Goal: Contribute content: Contribute content

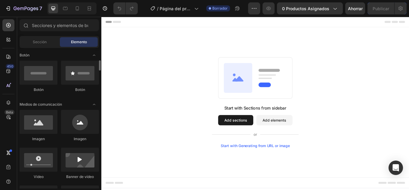
scroll to position [136, 0]
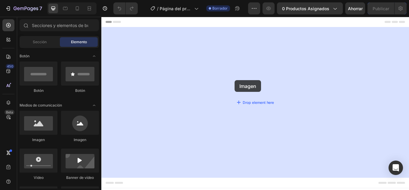
drag, startPoint x: 142, startPoint y: 144, endPoint x: 257, endPoint y: 90, distance: 127.6
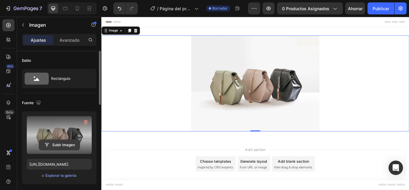
click at [61, 144] on input "file" at bounding box center [59, 145] width 41 height 10
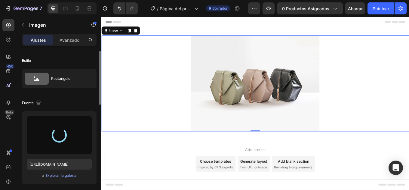
type input "[URL][DOMAIN_NAME]"
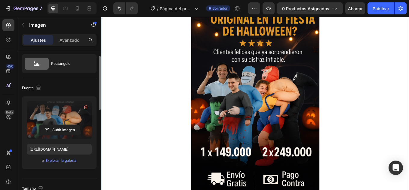
scroll to position [0, 0]
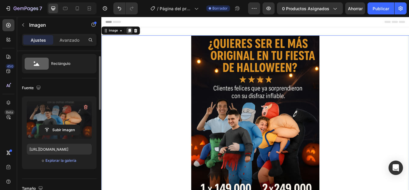
click at [133, 31] on icon at bounding box center [134, 33] width 5 height 5
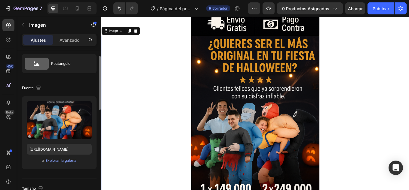
scroll to position [226, 0]
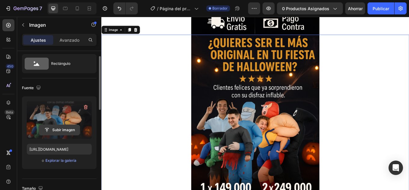
click at [61, 126] on input "file" at bounding box center [59, 130] width 41 height 10
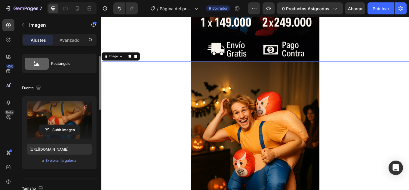
scroll to position [195, 0]
click at [58, 128] on input "file" at bounding box center [59, 130] width 41 height 10
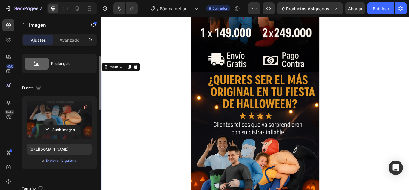
scroll to position [212, 0]
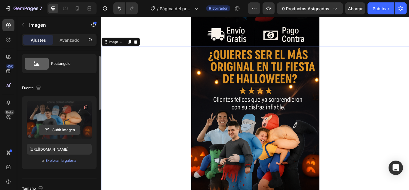
click at [57, 130] on input "file" at bounding box center [59, 130] width 41 height 10
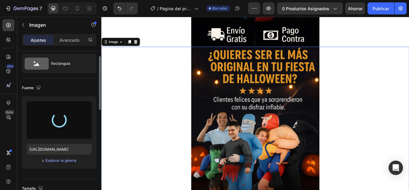
type input "[URL][DOMAIN_NAME]"
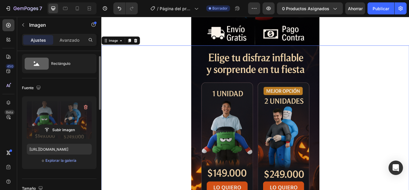
scroll to position [213, 0]
click at [137, 46] on div at bounding box center [133, 44] width 7 height 7
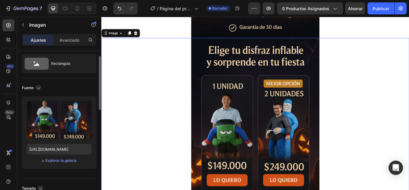
scroll to position [449, 0]
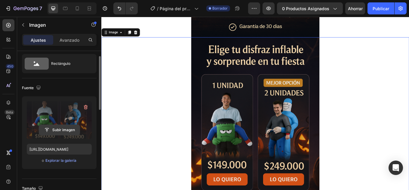
click at [61, 126] on input "file" at bounding box center [59, 130] width 41 height 10
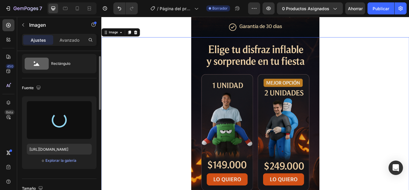
type input "[URL][DOMAIN_NAME]"
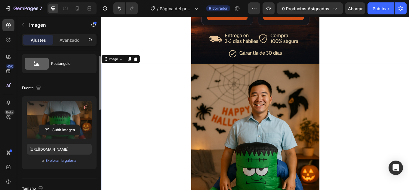
scroll to position [418, 0]
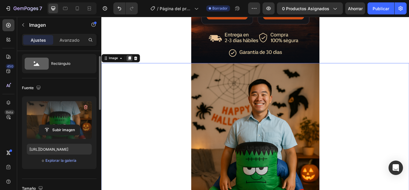
click at [136, 65] on icon at bounding box center [134, 65] width 5 height 5
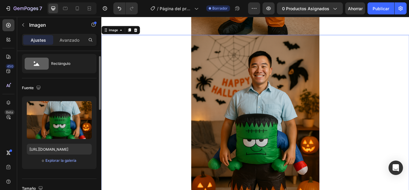
scroll to position [677, 0]
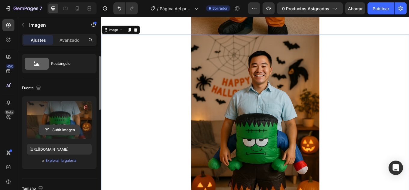
click at [61, 126] on input "file" at bounding box center [59, 130] width 41 height 10
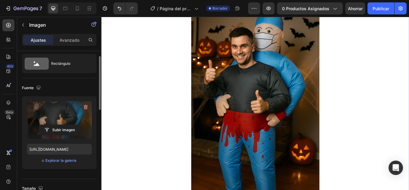
scroll to position [711, 0]
click at [60, 131] on input "file" at bounding box center [59, 130] width 41 height 10
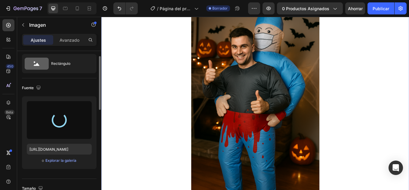
type input "[URL][DOMAIN_NAME]"
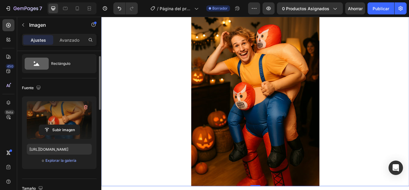
scroll to position [725, 0]
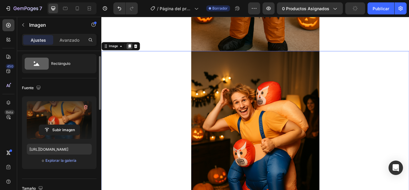
click at [134, 50] on icon at bounding box center [134, 51] width 3 height 4
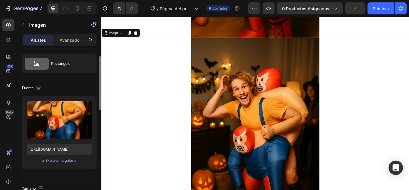
scroll to position [902, 0]
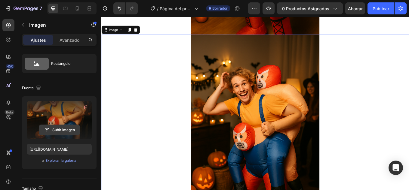
click at [61, 131] on input "file" at bounding box center [59, 130] width 41 height 10
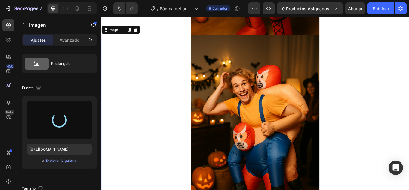
type input "[URL][DOMAIN_NAME]"
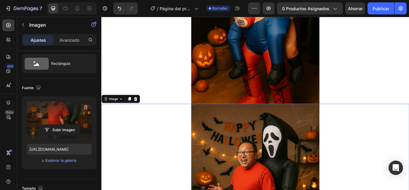
scroll to position [821, 0]
click at [137, 113] on div at bounding box center [133, 113] width 7 height 7
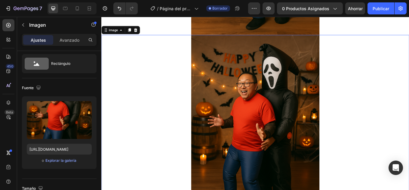
scroll to position [1128, 0]
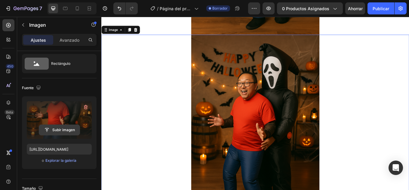
click at [63, 128] on input "file" at bounding box center [59, 130] width 41 height 10
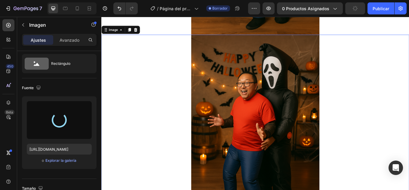
type input "[URL][DOMAIN_NAME]"
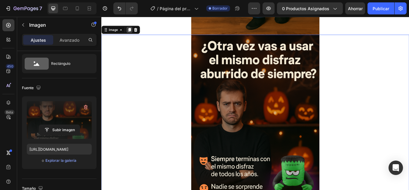
click at [135, 31] on icon at bounding box center [134, 32] width 3 height 4
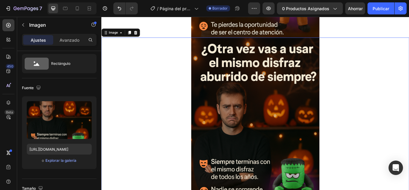
scroll to position [1353, 0]
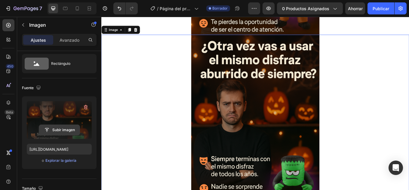
click at [62, 130] on input "file" at bounding box center [59, 130] width 41 height 10
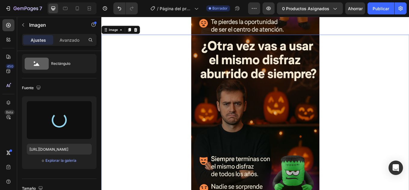
type input "[URL][DOMAIN_NAME]"
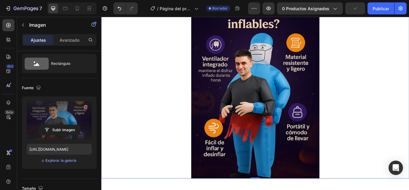
scroll to position [1403, 0]
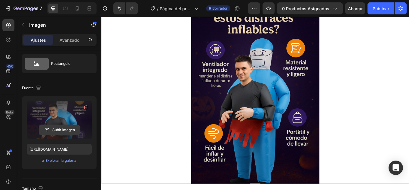
click at [61, 131] on input "file" at bounding box center [59, 130] width 41 height 10
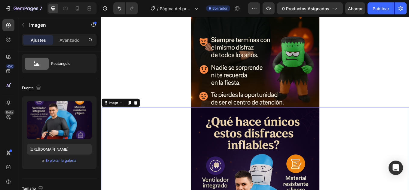
scroll to position [1267, 0]
click at [133, 116] on icon at bounding box center [134, 118] width 5 height 5
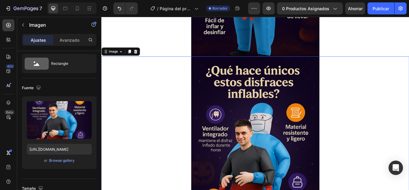
scroll to position [1578, 0]
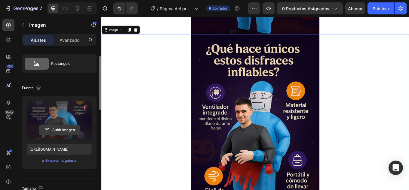
click at [61, 130] on input "file" at bounding box center [59, 130] width 41 height 10
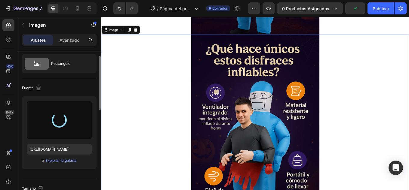
type input "[URL][DOMAIN_NAME]"
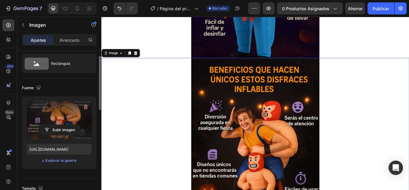
scroll to position [1551, 0]
click at [134, 58] on icon at bounding box center [134, 59] width 3 height 4
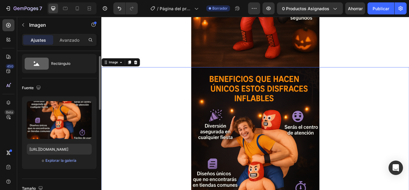
scroll to position [1804, 0]
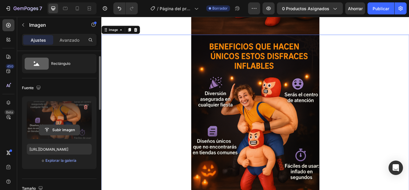
click at [58, 129] on input "file" at bounding box center [59, 130] width 41 height 10
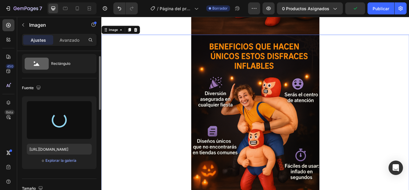
type input "[URL][DOMAIN_NAME]"
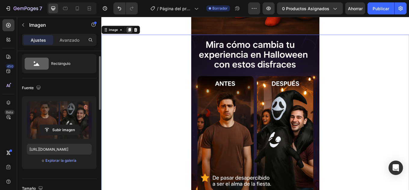
click at [135, 32] on icon at bounding box center [134, 32] width 3 height 4
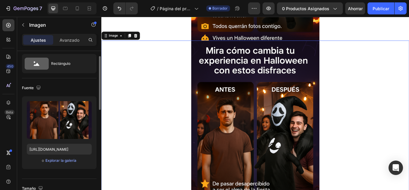
scroll to position [2029, 0]
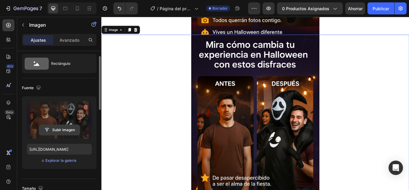
click at [60, 127] on input "file" at bounding box center [59, 130] width 41 height 10
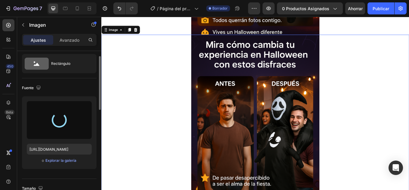
type input "[URL][DOMAIN_NAME]"
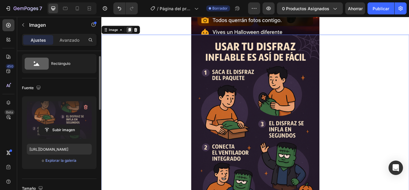
click at [136, 34] on icon at bounding box center [134, 32] width 5 height 5
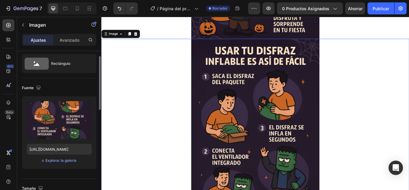
scroll to position [2254, 0]
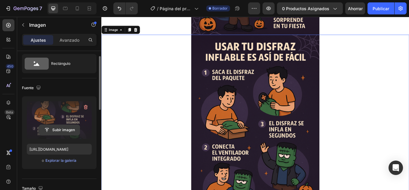
click at [59, 130] on input "file" at bounding box center [59, 130] width 41 height 10
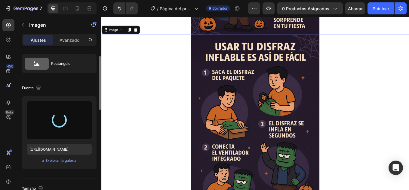
type input "[URL][DOMAIN_NAME]"
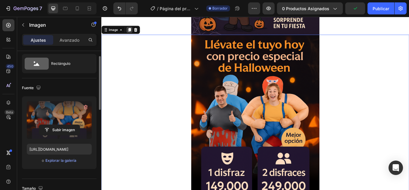
click at [132, 33] on icon at bounding box center [134, 32] width 5 height 5
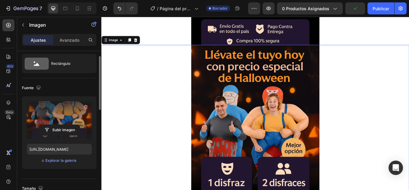
scroll to position [2480, 0]
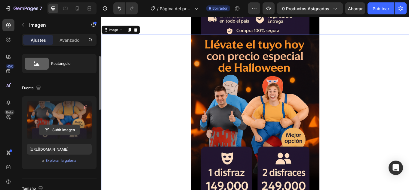
click at [59, 132] on input "file" at bounding box center [59, 130] width 41 height 10
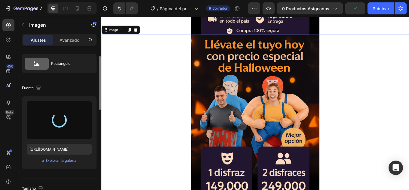
type input "[URL][DOMAIN_NAME]"
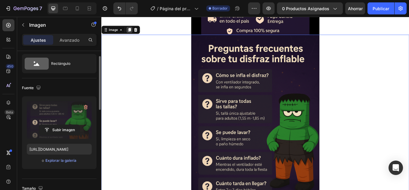
click at [134, 32] on icon at bounding box center [134, 32] width 3 height 4
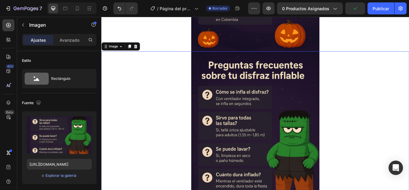
scroll to position [2728, 0]
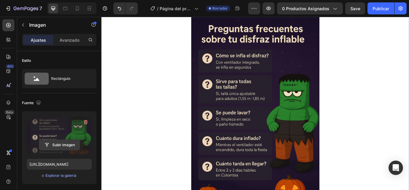
click at [61, 144] on input "file" at bounding box center [59, 145] width 41 height 10
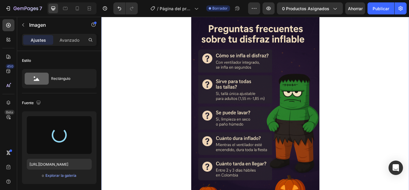
type input "[URL][DOMAIN_NAME]"
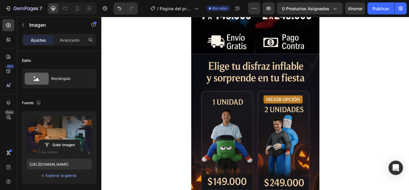
scroll to position [0, 0]
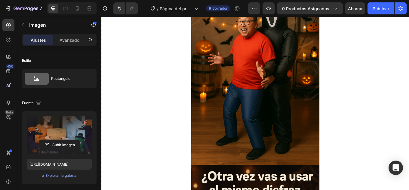
click at [224, 93] on img at bounding box center [281, 77] width 150 height 225
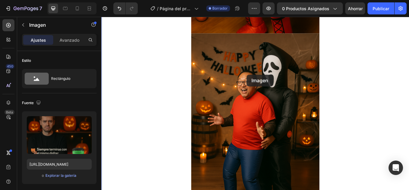
scroll to position [889, 0]
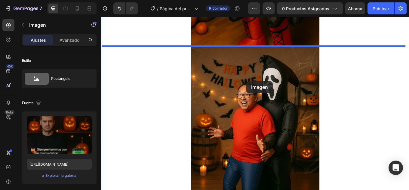
drag, startPoint x: 271, startPoint y: 179, endPoint x: 271, endPoint y: 93, distance: 86.8
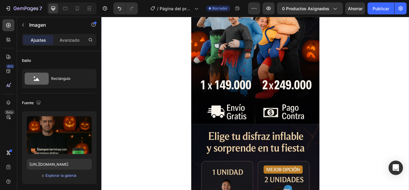
scroll to position [0, 0]
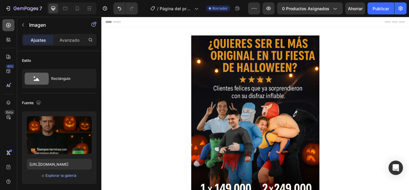
click at [8, 26] on icon at bounding box center [8, 25] width 2 height 2
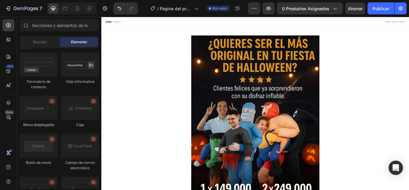
scroll to position [1772, 0]
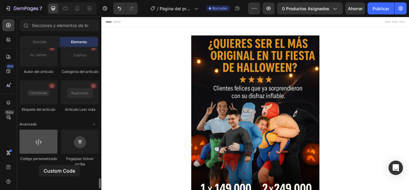
click at [39, 154] on div at bounding box center [39, 142] width 38 height 24
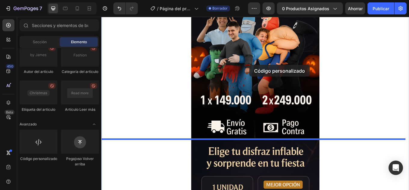
scroll to position [122, 0]
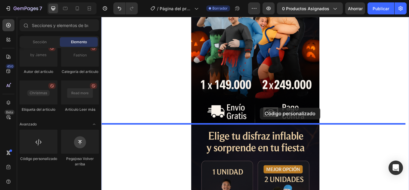
drag, startPoint x: 139, startPoint y: 180, endPoint x: 287, endPoint y: 123, distance: 158.9
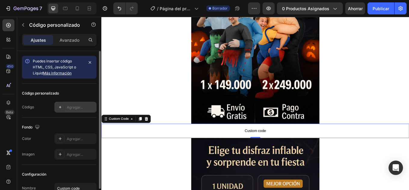
click at [70, 108] on font "Agregar..." at bounding box center [75, 107] width 16 height 5
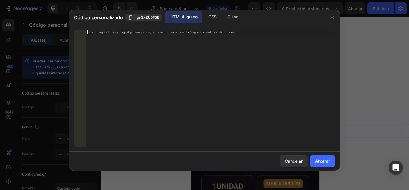
click at [158, 85] on div "Inserte aquí el código Liquid personalizado, agregue fragmentos o el código de …" at bounding box center [210, 92] width 249 height 125
paste textarea "<div id="_rsi-cod-form-embed-custom-hook"></div>"
type textarea "<div id="_rsi-cod-form-embed-custom-hook"></div>"
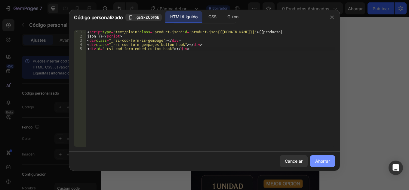
click at [321, 166] on button "Ahorrar" at bounding box center [322, 161] width 25 height 12
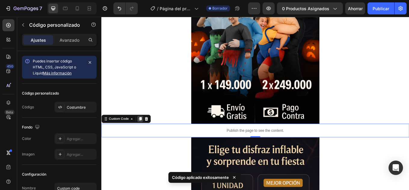
click at [147, 135] on icon at bounding box center [146, 137] width 3 height 4
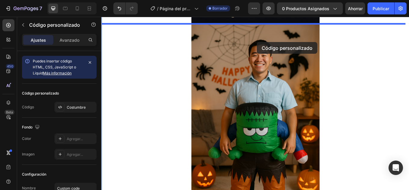
drag, startPoint x: 172, startPoint y: 163, endPoint x: 284, endPoint y: 47, distance: 161.1
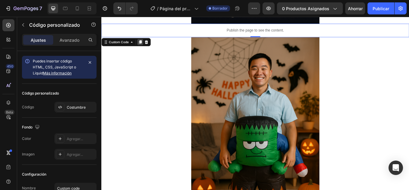
click at [146, 50] on div at bounding box center [146, 46] width 7 height 7
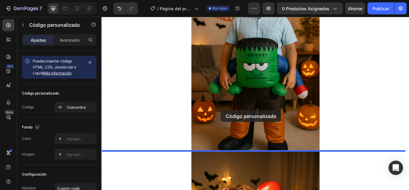
drag, startPoint x: 157, startPoint y: 51, endPoint x: 241, endPoint y: 126, distance: 113.0
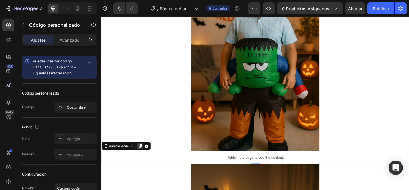
click at [148, 170] on icon at bounding box center [146, 168] width 3 height 4
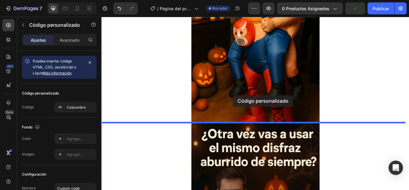
drag, startPoint x: 174, startPoint y: 194, endPoint x: 255, endPoint y: 110, distance: 117.1
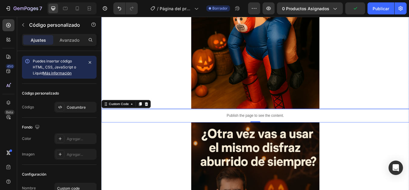
scroll to position [847, 0]
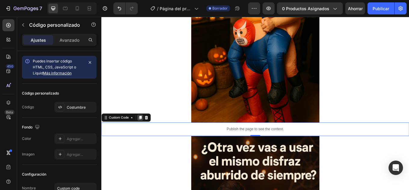
click at [149, 135] on icon at bounding box center [146, 135] width 5 height 5
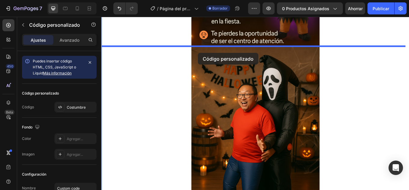
drag, startPoint x: 158, startPoint y: 163, endPoint x: 215, endPoint y: 59, distance: 117.9
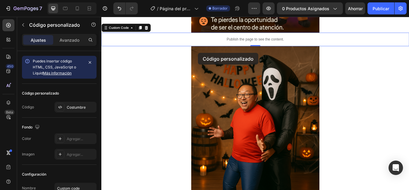
scroll to position [1178, 0]
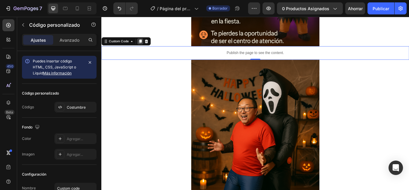
click at [146, 46] on icon at bounding box center [146, 45] width 5 height 5
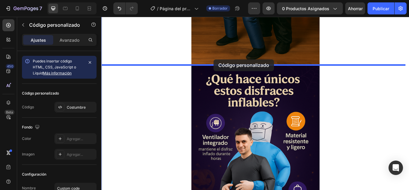
drag, startPoint x: 169, startPoint y: 74, endPoint x: 233, endPoint y: 67, distance: 64.1
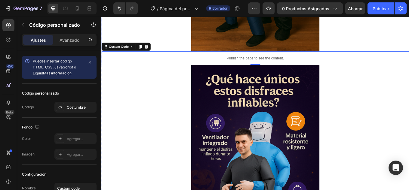
scroll to position [1397, 0]
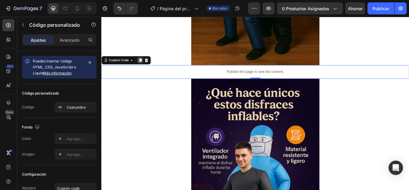
click at [147, 70] on icon at bounding box center [146, 68] width 5 height 5
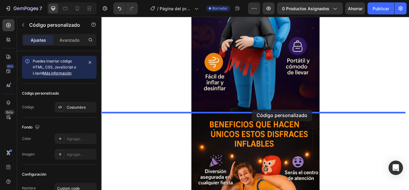
drag, startPoint x: 180, startPoint y: 96, endPoint x: 277, endPoint y: 126, distance: 101.8
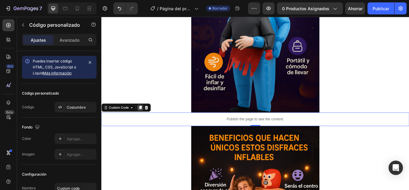
click at [148, 121] on icon at bounding box center [146, 123] width 3 height 4
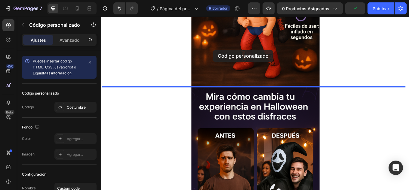
drag, startPoint x: 162, startPoint y: 148, endPoint x: 232, endPoint y: 56, distance: 115.3
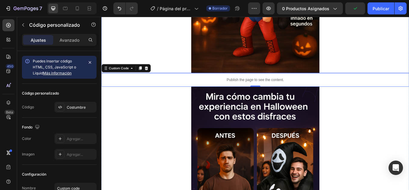
scroll to position [1854, 0]
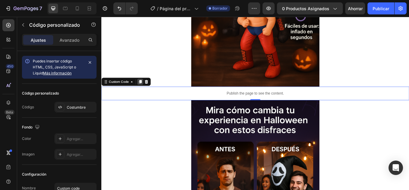
click at [150, 93] on div at bounding box center [146, 93] width 7 height 7
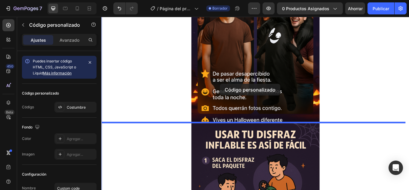
drag, startPoint x: 175, startPoint y: 124, endPoint x: 240, endPoint y: 96, distance: 70.9
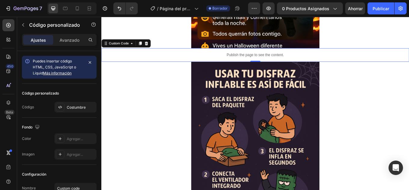
scroll to position [2141, 0]
click at [148, 47] on icon at bounding box center [146, 48] width 3 height 4
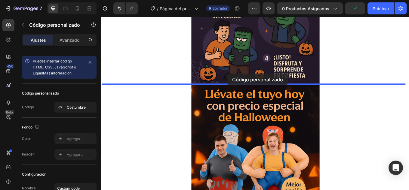
drag, startPoint x: 171, startPoint y: 75, endPoint x: 249, endPoint y: 87, distance: 79.0
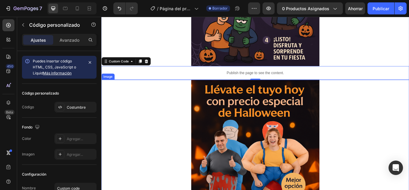
scroll to position [2360, 0]
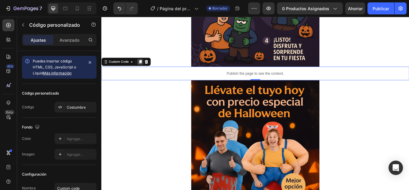
click at [148, 72] on icon at bounding box center [146, 69] width 5 height 5
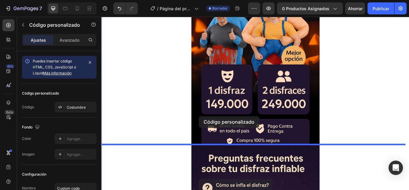
scroll to position [2585, 0]
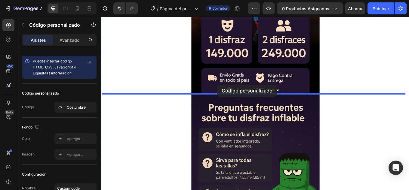
drag, startPoint x: 164, startPoint y: 97, endPoint x: 236, endPoint y: 97, distance: 72.4
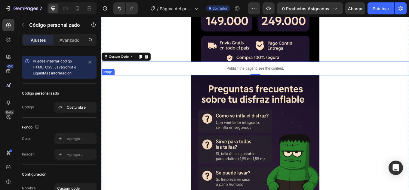
scroll to position [2606, 0]
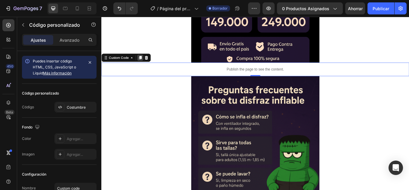
click at [146, 67] on icon at bounding box center [146, 65] width 3 height 4
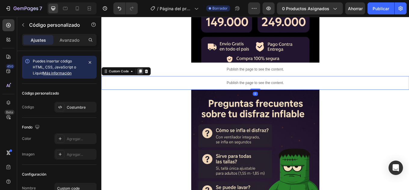
click at [147, 81] on icon at bounding box center [146, 81] width 3 height 4
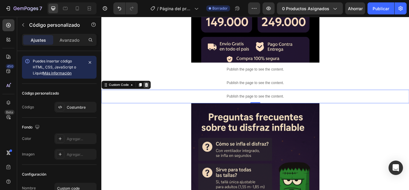
click at [155, 96] on icon at bounding box center [154, 97] width 4 height 4
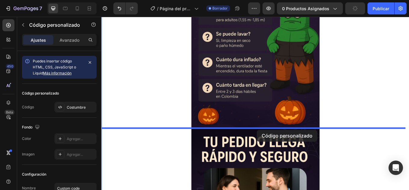
drag, startPoint x: 168, startPoint y: 90, endPoint x: 283, endPoint y: 150, distance: 130.2
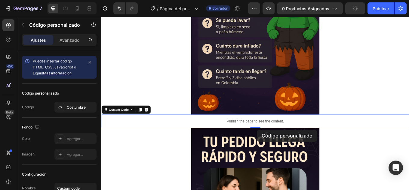
scroll to position [2771, 0]
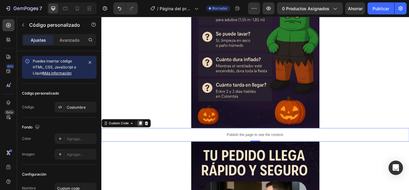
click at [145, 142] on icon at bounding box center [146, 142] width 3 height 4
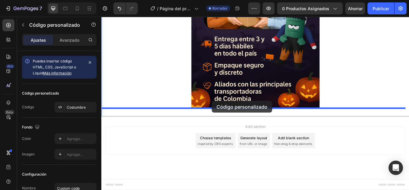
drag, startPoint x: 166, startPoint y: 166, endPoint x: 230, endPoint y: 116, distance: 81.6
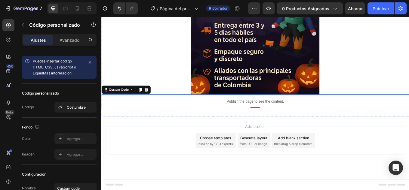
scroll to position [3035, 0]
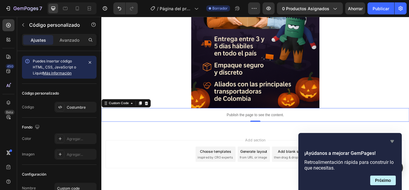
click at [392, 144] on icon "Ocultar encuesta" at bounding box center [391, 141] width 7 height 7
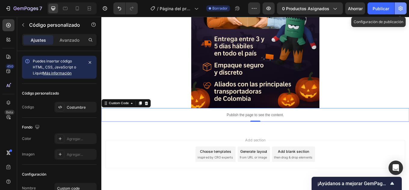
click at [402, 7] on icon "button" at bounding box center [400, 8] width 6 height 6
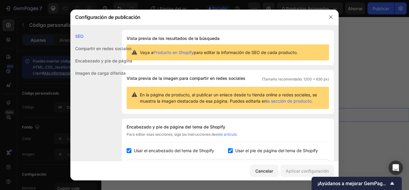
click at [134, 150] on font "Usar el encabezado del tema de Shopify" at bounding box center [174, 150] width 80 height 5
checkbox input "false"
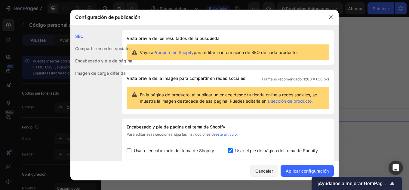
click at [229, 151] on input "checkbox" at bounding box center [230, 150] width 5 height 5
checkbox input "false"
click at [297, 174] on font "Aplicar configuración" at bounding box center [306, 171] width 43 height 6
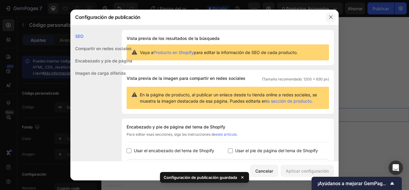
click at [330, 17] on icon "button" at bounding box center [330, 16] width 3 height 3
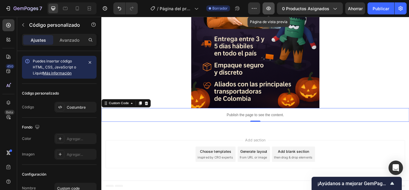
click at [270, 8] on icon "button" at bounding box center [268, 8] width 6 height 6
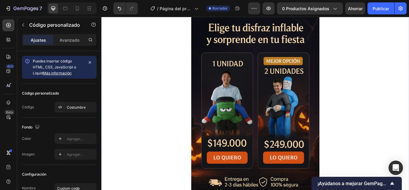
scroll to position [263, 0]
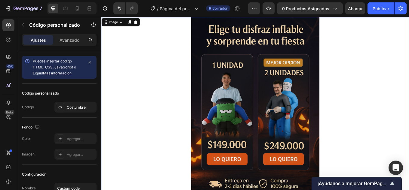
click at [239, 85] on img at bounding box center [281, 129] width 150 height 225
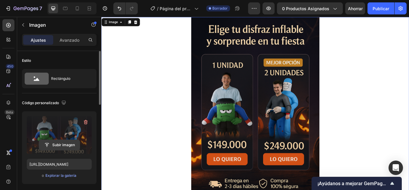
click at [61, 143] on input "file" at bounding box center [59, 145] width 41 height 10
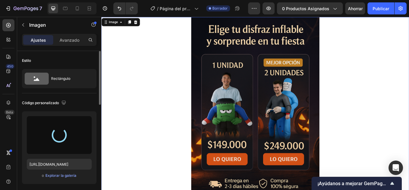
type input "[URL][DOMAIN_NAME]"
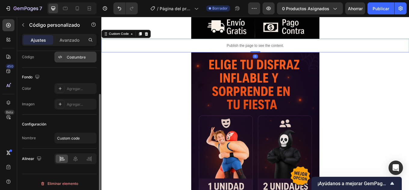
scroll to position [53, 0]
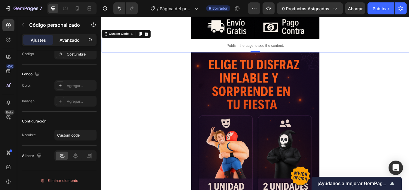
click at [62, 39] on font "Avanzado" at bounding box center [69, 40] width 20 height 5
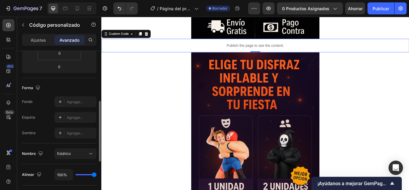
scroll to position [128, 0]
click at [72, 101] on font "Agregar..." at bounding box center [75, 101] width 16 height 5
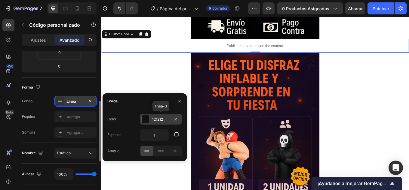
click at [147, 120] on div at bounding box center [146, 119] width 8 height 8
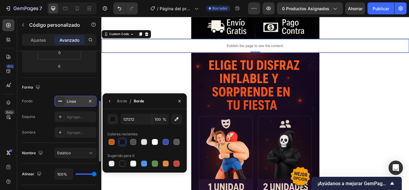
click at [123, 141] on div at bounding box center [122, 142] width 6 height 6
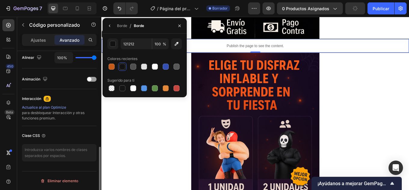
scroll to position [245, 0]
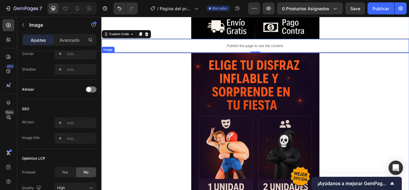
click at [149, 170] on div at bounding box center [281, 171] width 361 height 225
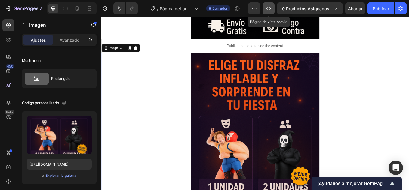
click at [267, 9] on icon "button" at bounding box center [268, 8] width 6 height 6
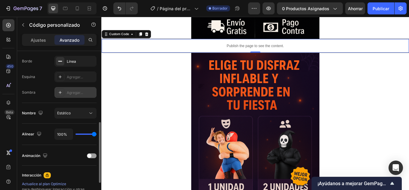
scroll to position [172, 0]
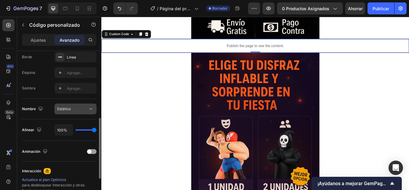
click at [86, 113] on button "Estático" at bounding box center [75, 109] width 42 height 11
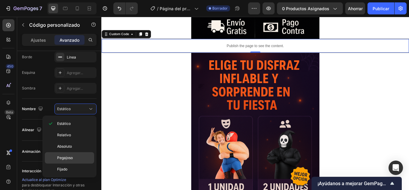
click at [78, 157] on p "Pegajoso" at bounding box center [74, 157] width 34 height 5
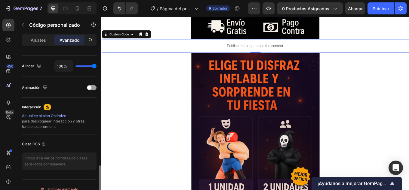
scroll to position [325, 0]
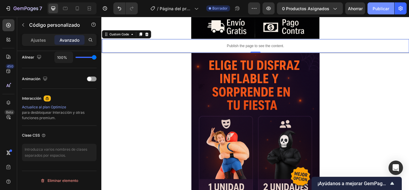
click at [382, 11] on font "Publicar" at bounding box center [380, 8] width 17 height 6
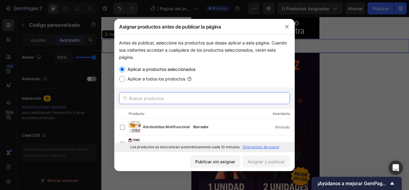
click at [171, 99] on input "text" at bounding box center [204, 98] width 171 height 12
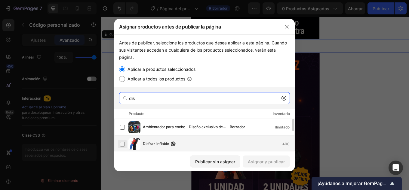
type input "dis"
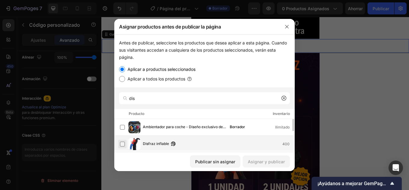
click at [123, 144] on label at bounding box center [122, 144] width 5 height 5
click at [270, 163] on font "Asignar y publicar" at bounding box center [266, 161] width 37 height 5
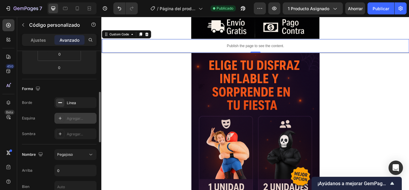
scroll to position [127, 0]
click at [78, 103] on div "Línea" at bounding box center [75, 101] width 17 height 5
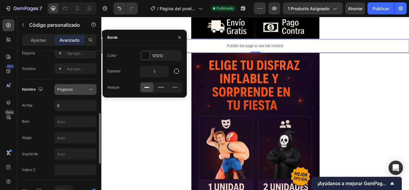
scroll to position [192, 0]
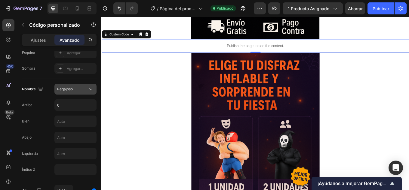
click at [78, 86] on div "Pegajoso" at bounding box center [75, 89] width 37 height 6
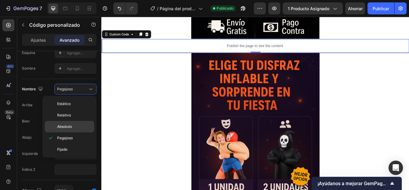
click at [68, 125] on font "Absoluto" at bounding box center [64, 126] width 15 height 5
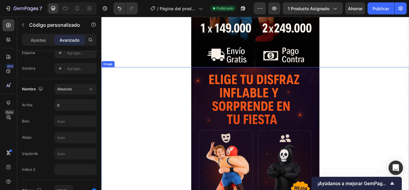
scroll to position [188, 0]
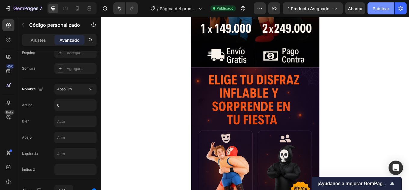
click at [379, 8] on font "Publicar" at bounding box center [380, 8] width 17 height 5
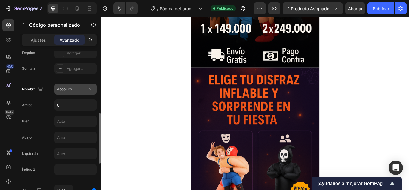
click at [86, 91] on div "Absoluto" at bounding box center [72, 89] width 31 height 5
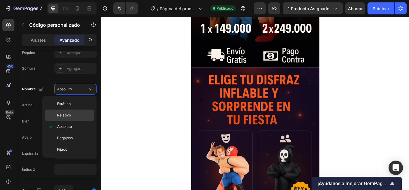
click at [69, 116] on font "Relativo" at bounding box center [64, 115] width 14 height 5
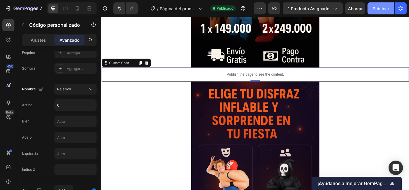
click at [377, 8] on font "Publicar" at bounding box center [380, 8] width 17 height 5
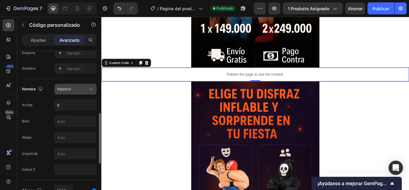
click at [82, 88] on div "Relativo" at bounding box center [72, 89] width 31 height 5
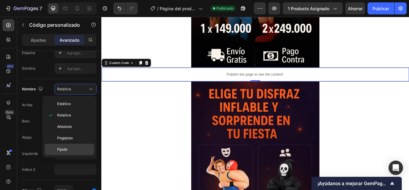
click at [70, 148] on p "Fijado" at bounding box center [74, 149] width 34 height 5
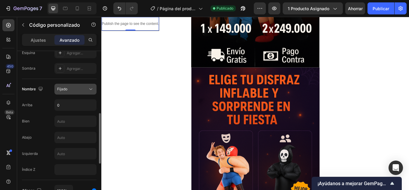
click at [74, 90] on div "Fijado" at bounding box center [72, 89] width 31 height 5
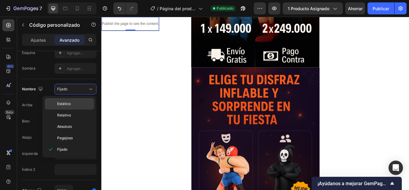
click at [73, 105] on p "Estático" at bounding box center [74, 103] width 34 height 5
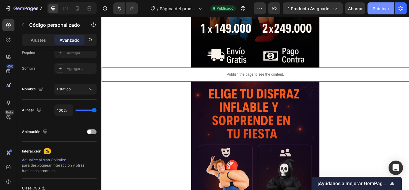
click at [380, 8] on font "Publicar" at bounding box center [380, 8] width 17 height 5
click at [35, 42] on font "Ajustes" at bounding box center [38, 40] width 15 height 5
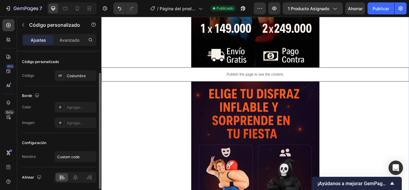
scroll to position [30, 0]
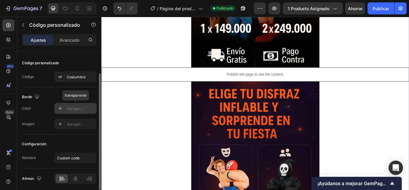
click at [73, 109] on font "Agregar..." at bounding box center [75, 108] width 16 height 5
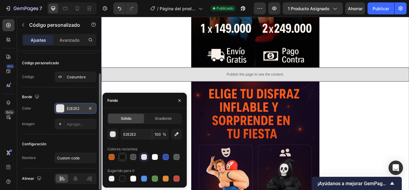
click at [121, 157] on div at bounding box center [122, 157] width 6 height 6
type input "121212"
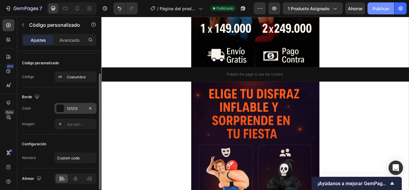
click at [382, 9] on font "Publicar" at bounding box center [380, 8] width 17 height 5
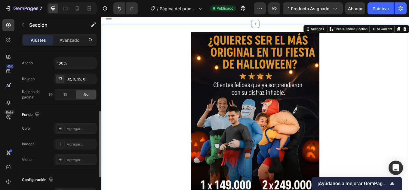
scroll to position [142, 0]
click at [69, 124] on div "Agregar..." at bounding box center [75, 127] width 42 height 11
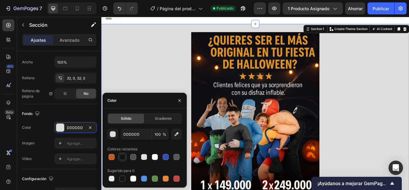
click at [123, 158] on div at bounding box center [122, 157] width 6 height 6
type input "121212"
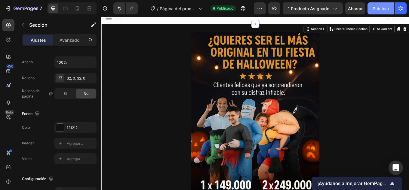
click at [376, 10] on font "Publicar" at bounding box center [380, 8] width 17 height 5
